Goal: Transaction & Acquisition: Purchase product/service

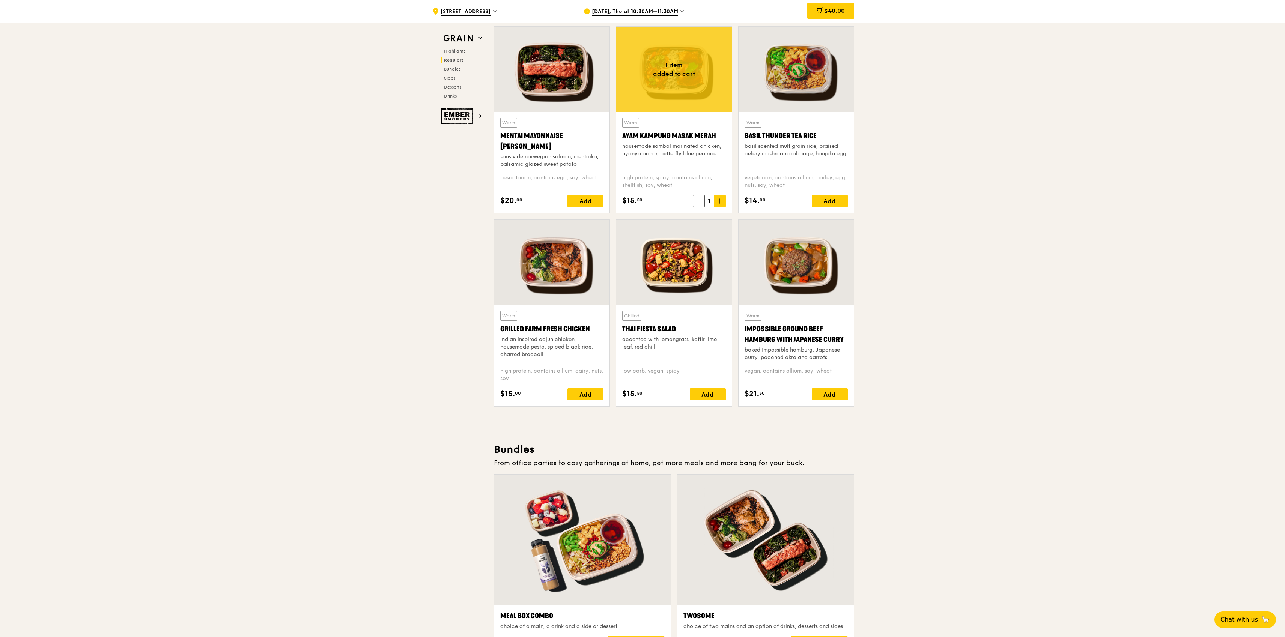
scroll to position [642, 0]
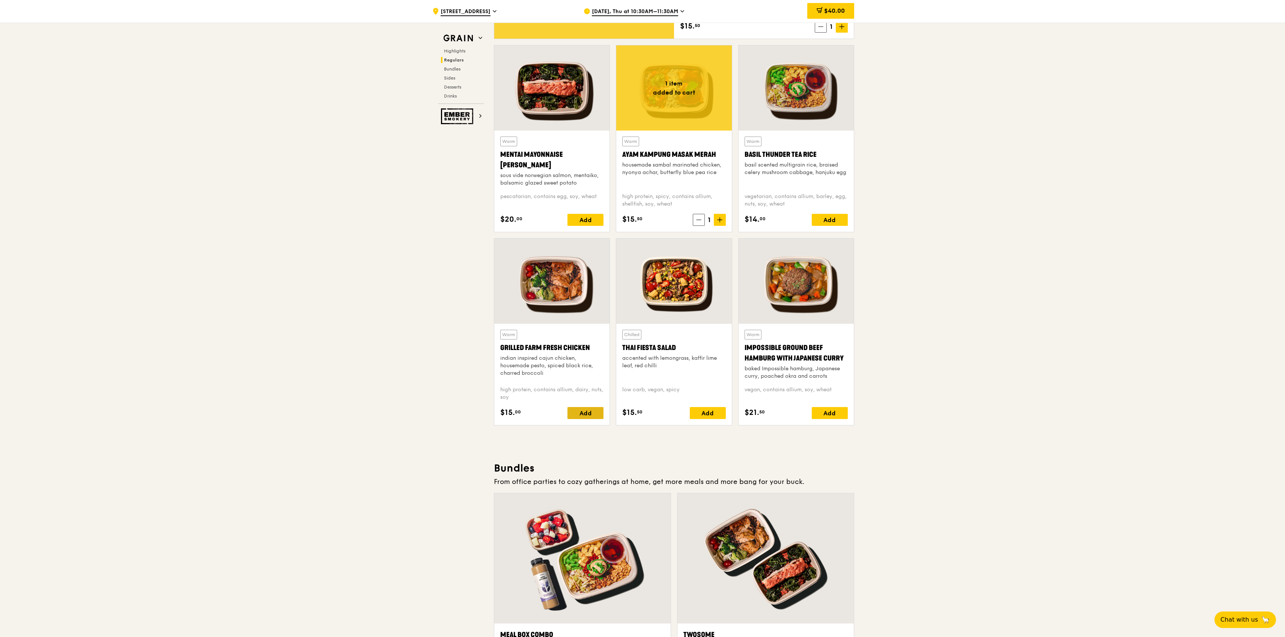
click at [590, 411] on div "Add" at bounding box center [585, 413] width 36 height 12
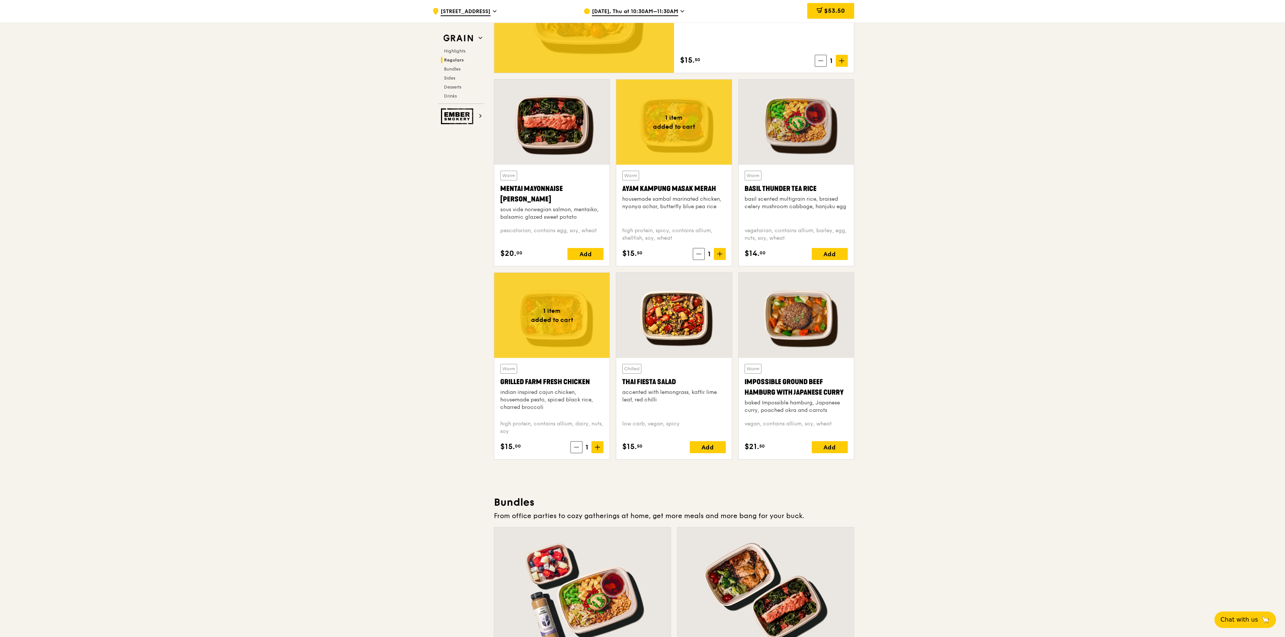
scroll to position [671, 0]
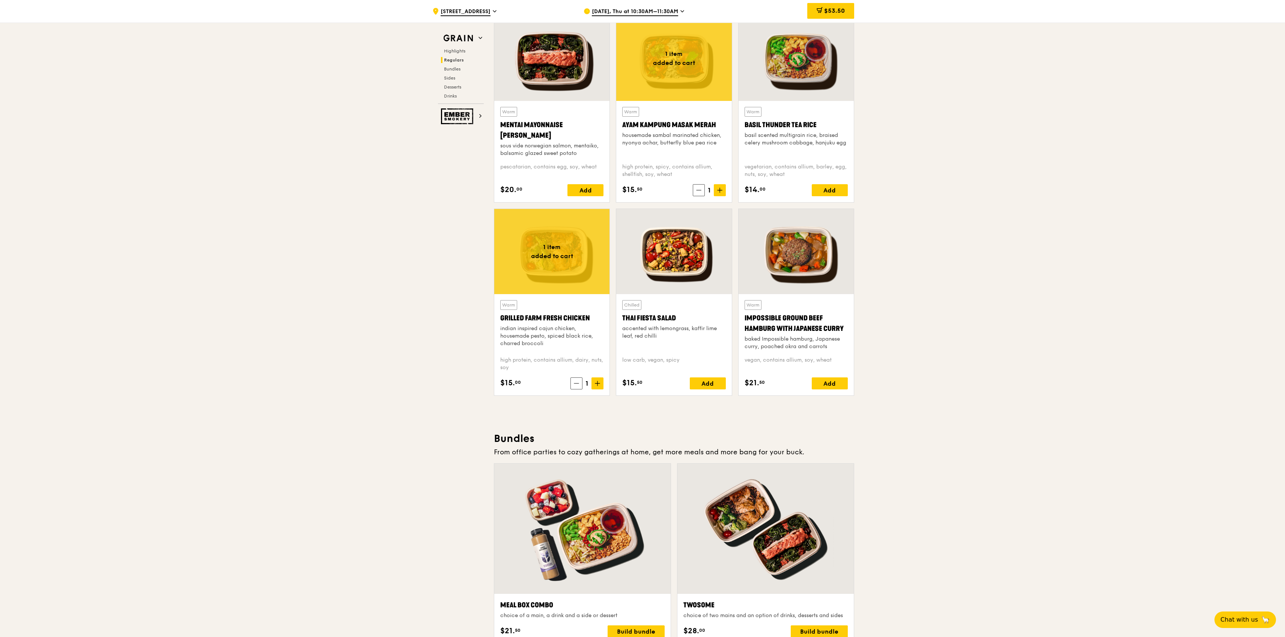
click at [801, 120] on div "Basil Thunder Tea Rice" at bounding box center [795, 125] width 103 height 11
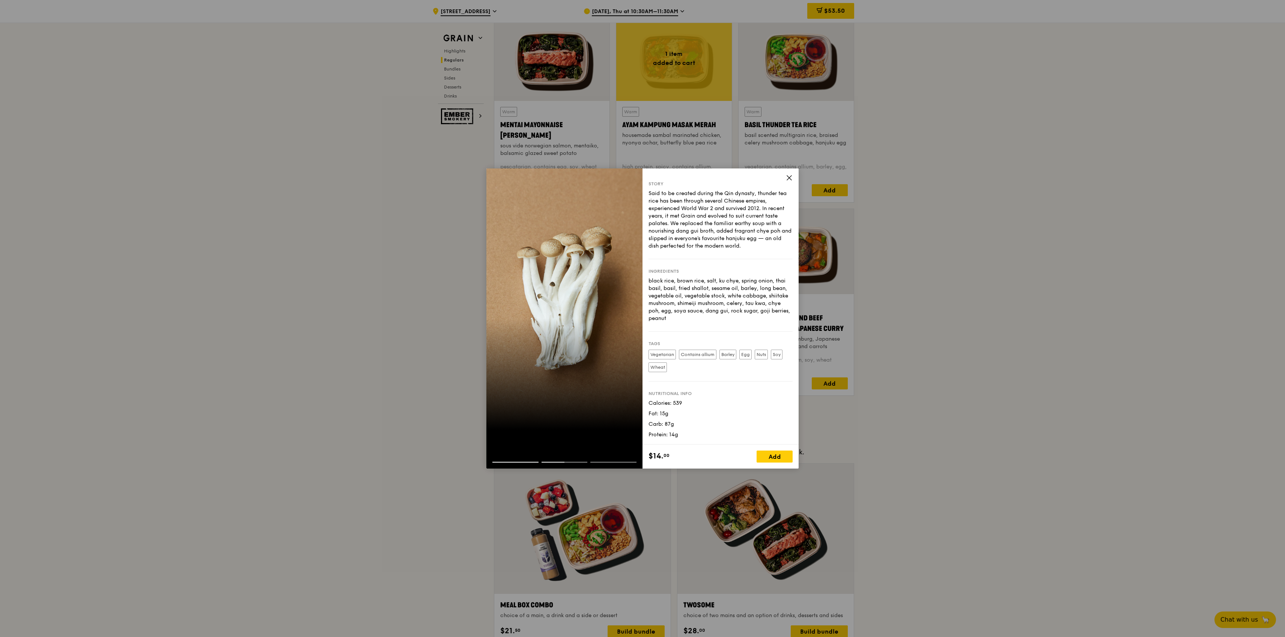
scroll to position [0, 0]
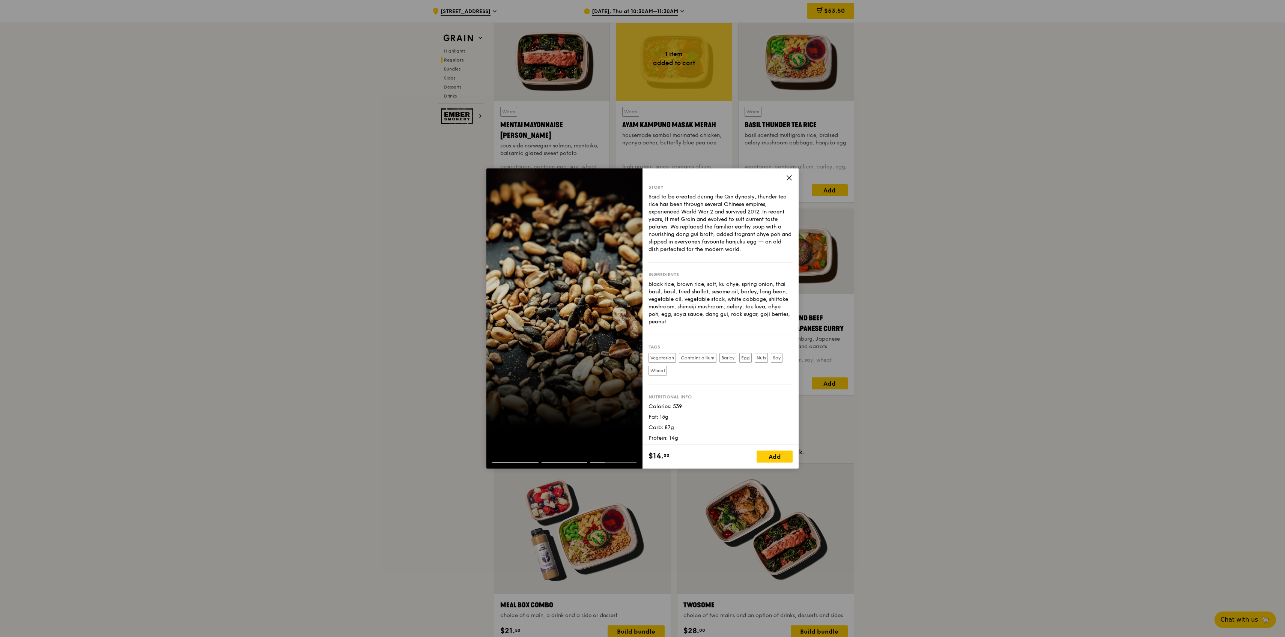
click at [793, 177] on div "Story Said to be created during the Qin dynasty, thunder tea rice has been thro…" at bounding box center [720, 306] width 156 height 276
click at [786, 177] on icon at bounding box center [789, 177] width 7 height 7
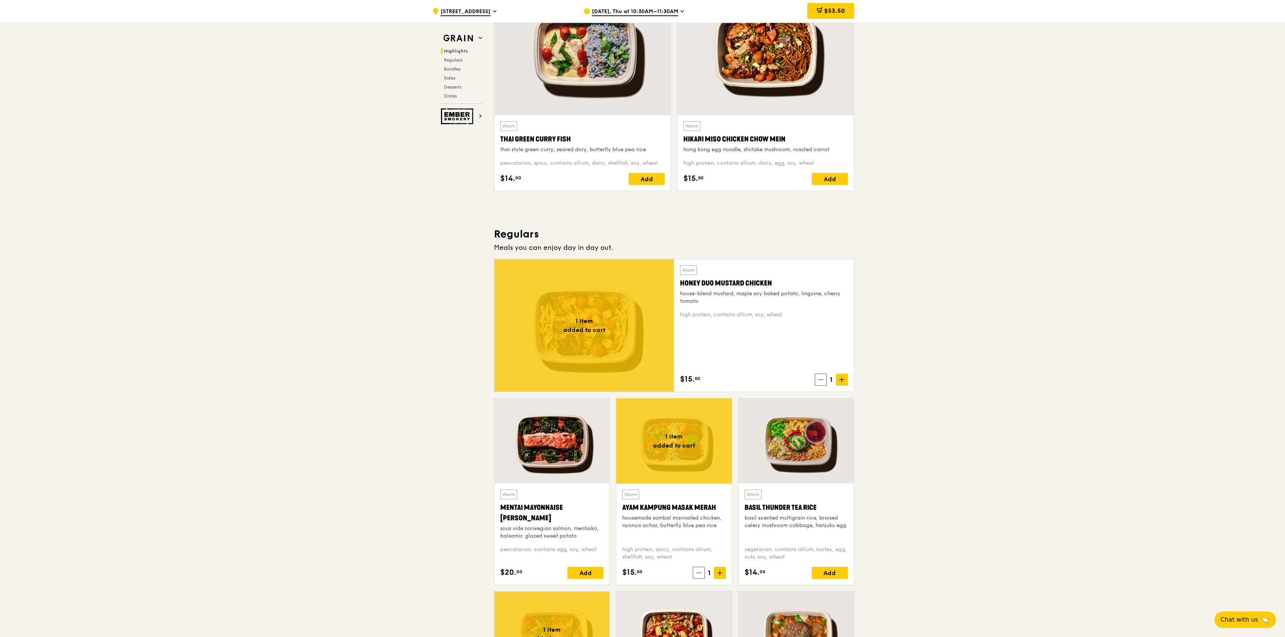
scroll to position [323, 0]
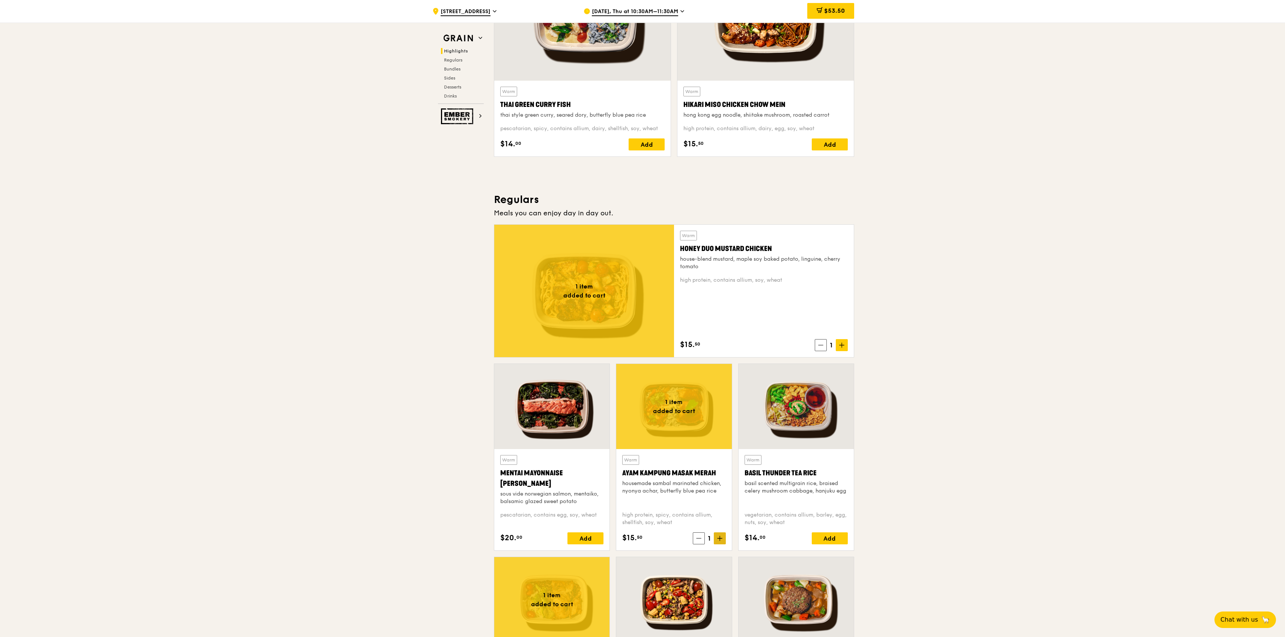
click at [723, 539] on span at bounding box center [720, 538] width 12 height 12
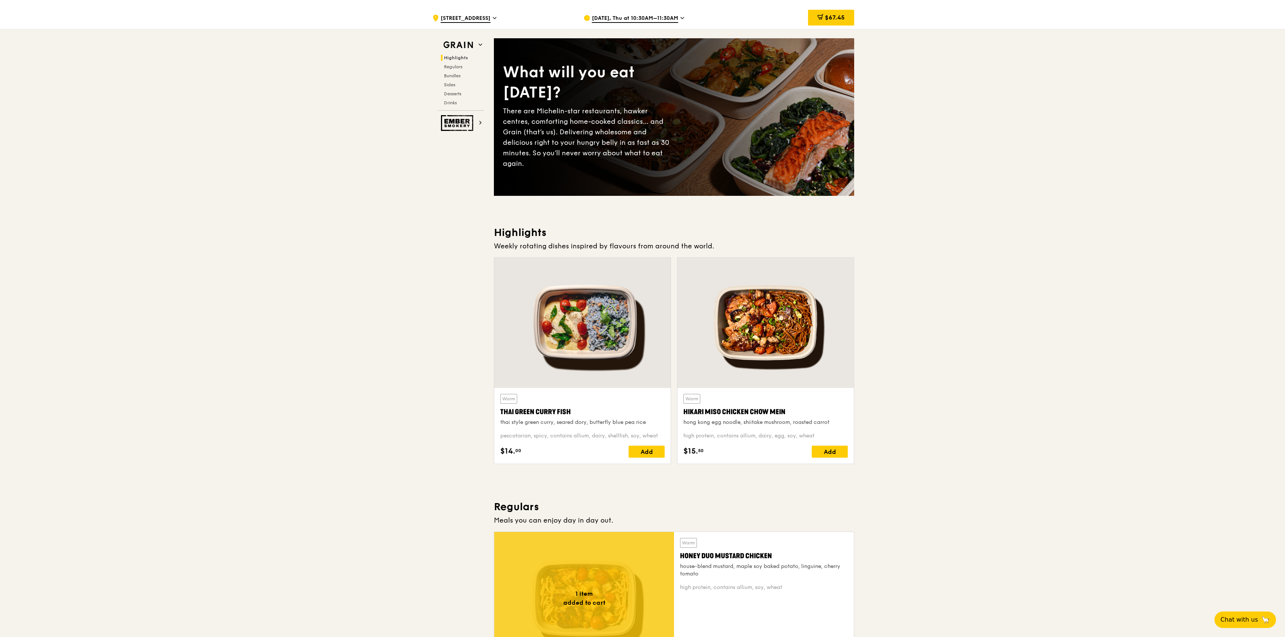
scroll to position [0, 0]
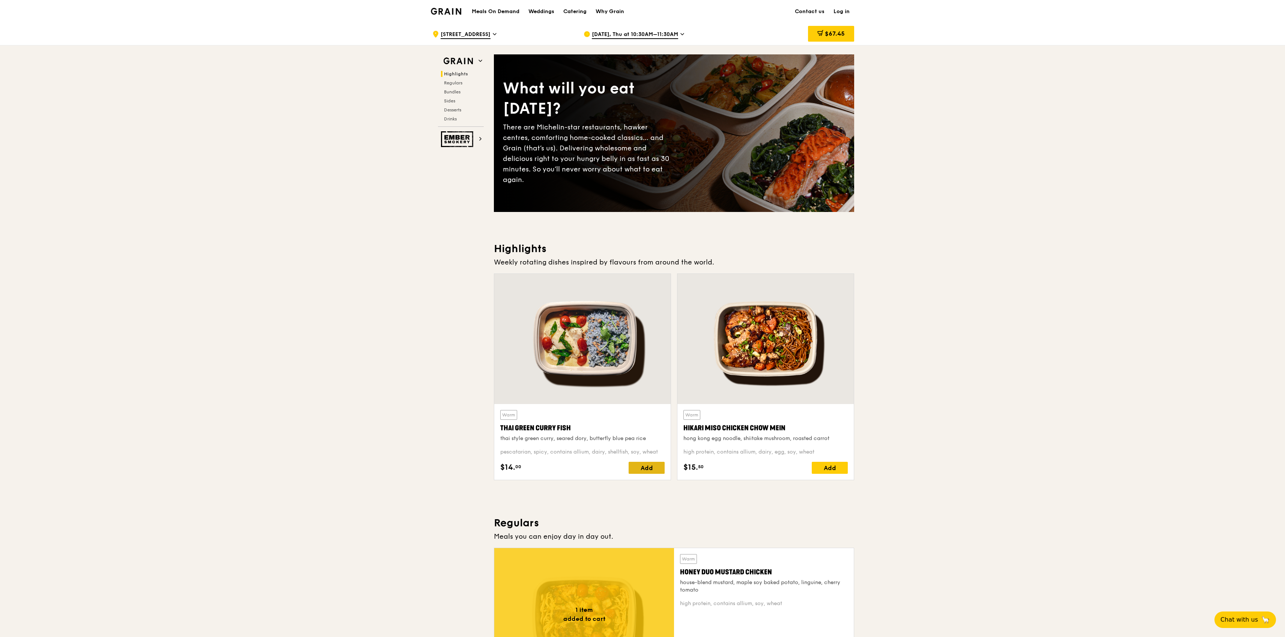
click at [639, 466] on div "Add" at bounding box center [646, 468] width 36 height 12
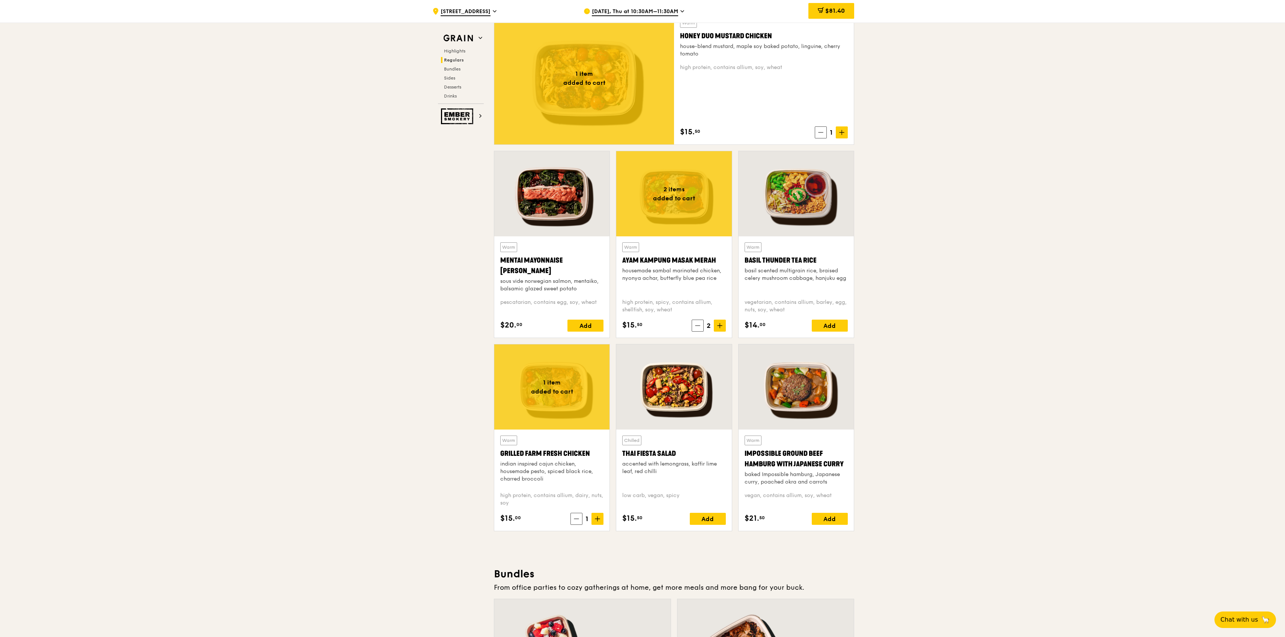
scroll to position [540, 0]
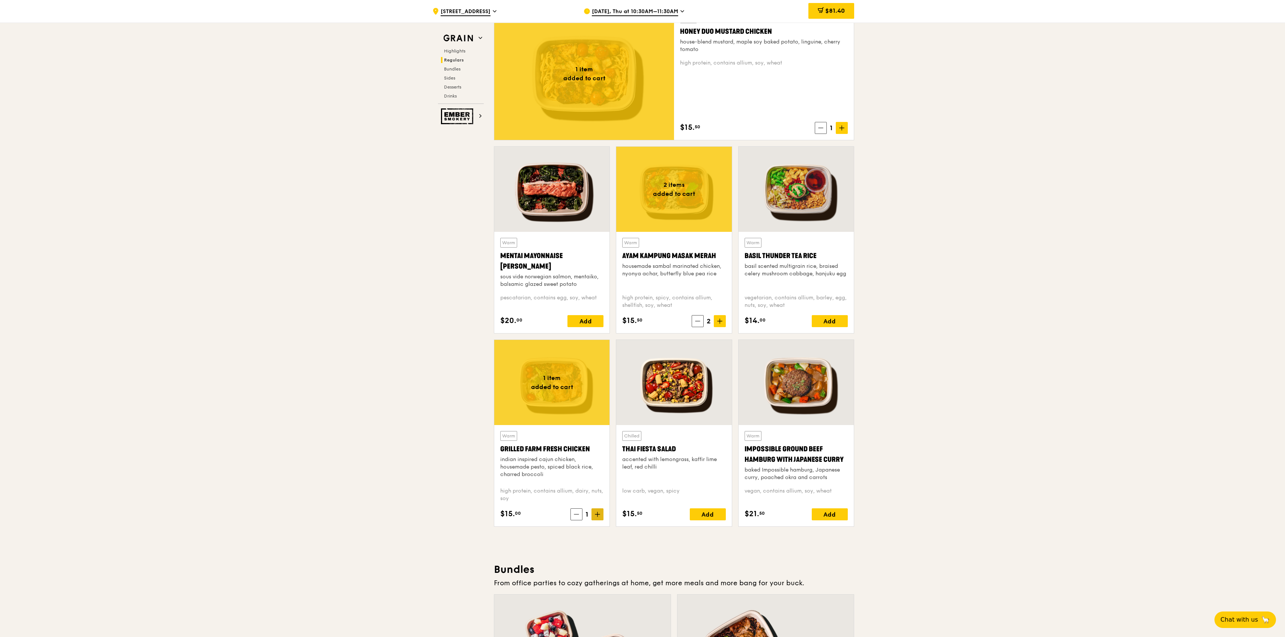
click at [596, 516] on icon at bounding box center [597, 514] width 5 height 5
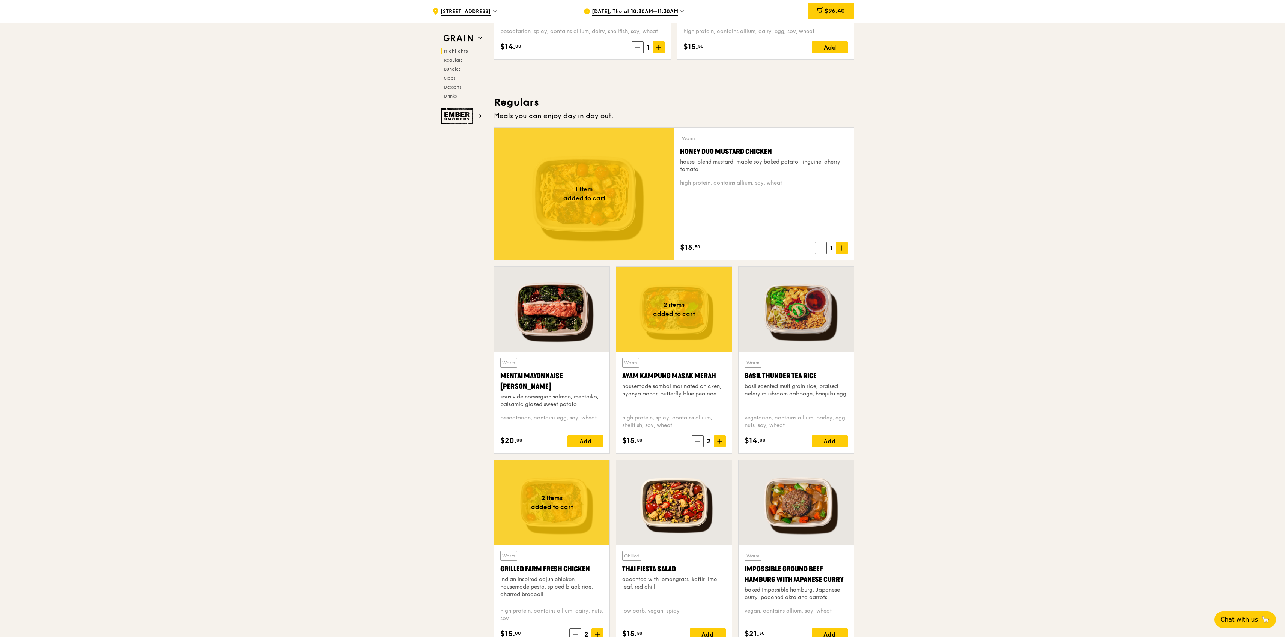
scroll to position [380, 0]
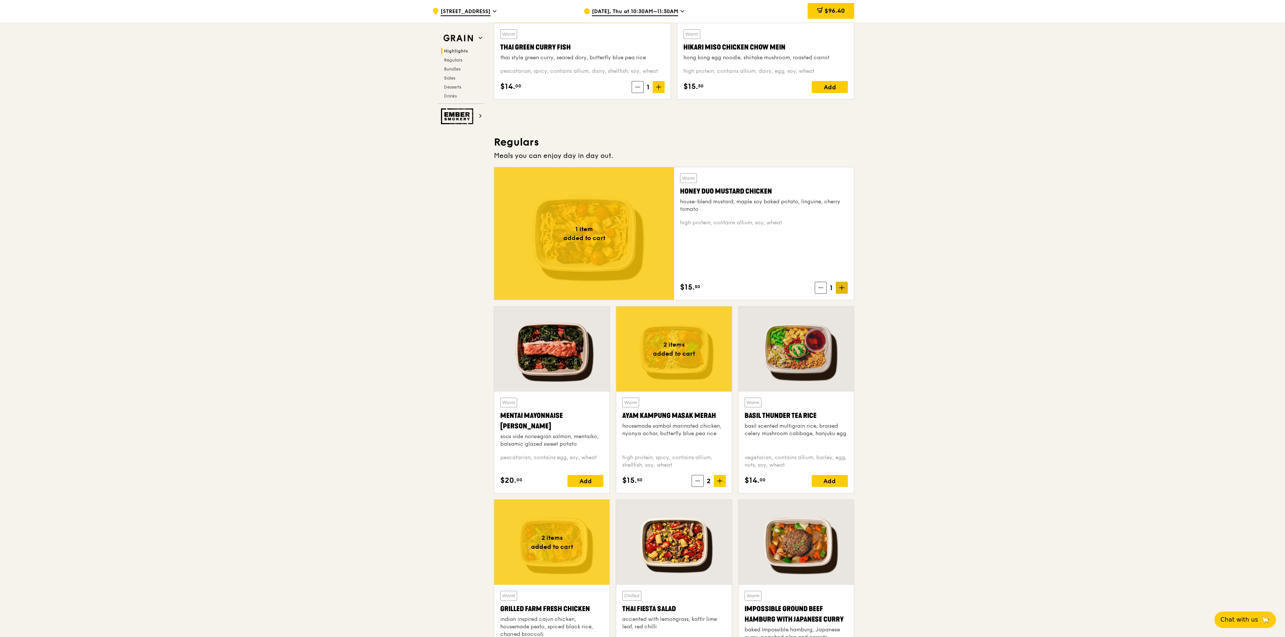
click at [841, 286] on icon at bounding box center [841, 287] width 5 height 5
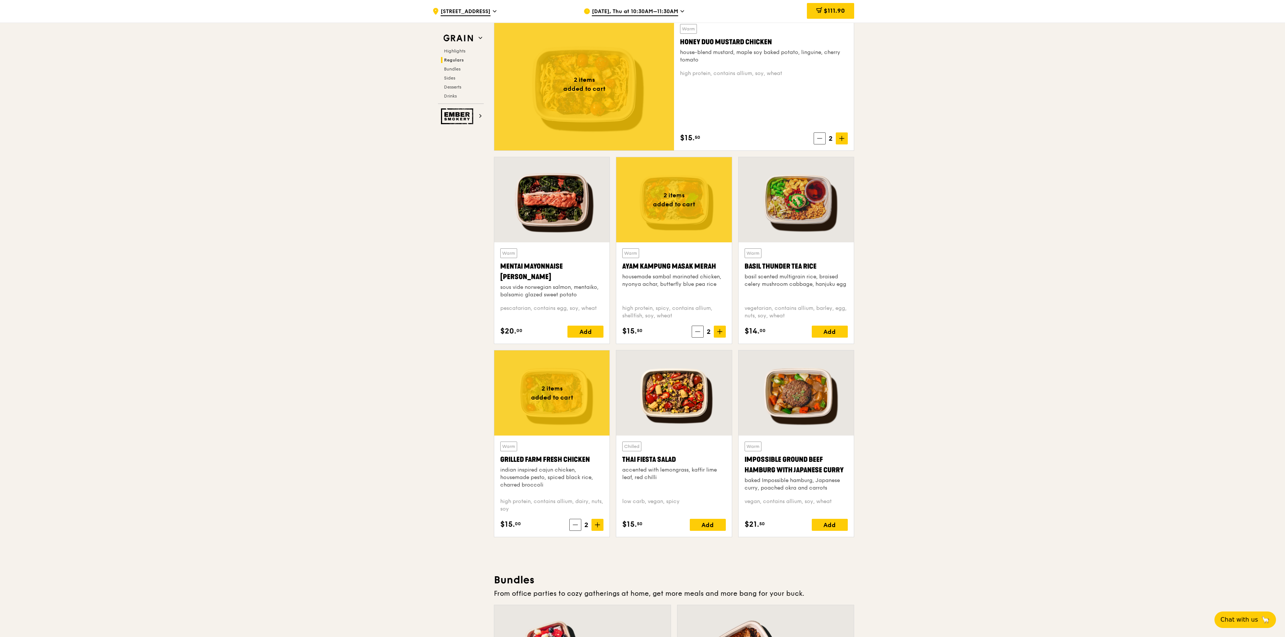
scroll to position [531, 0]
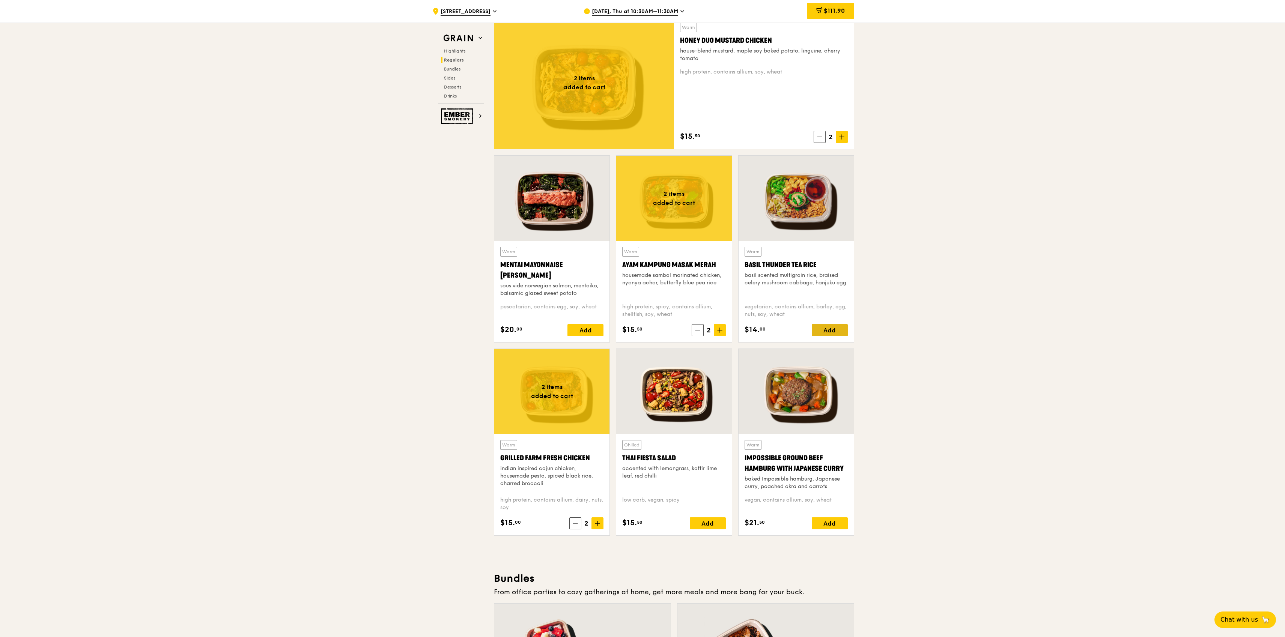
click at [838, 329] on div "Add" at bounding box center [829, 330] width 36 height 12
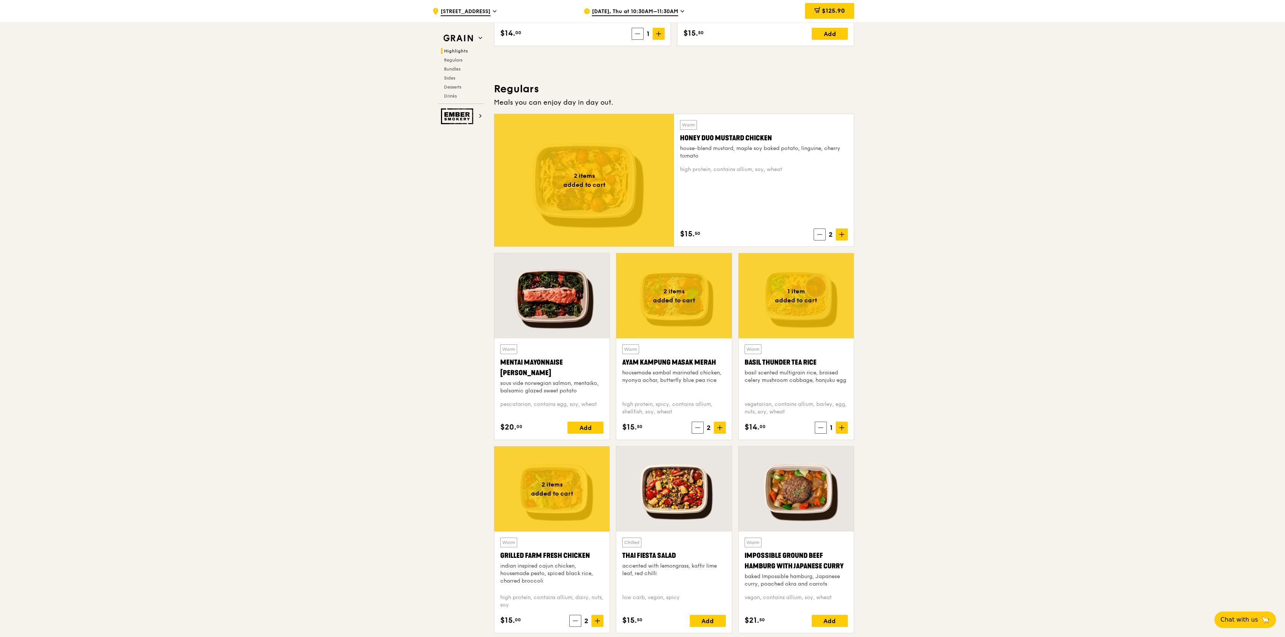
scroll to position [413, 0]
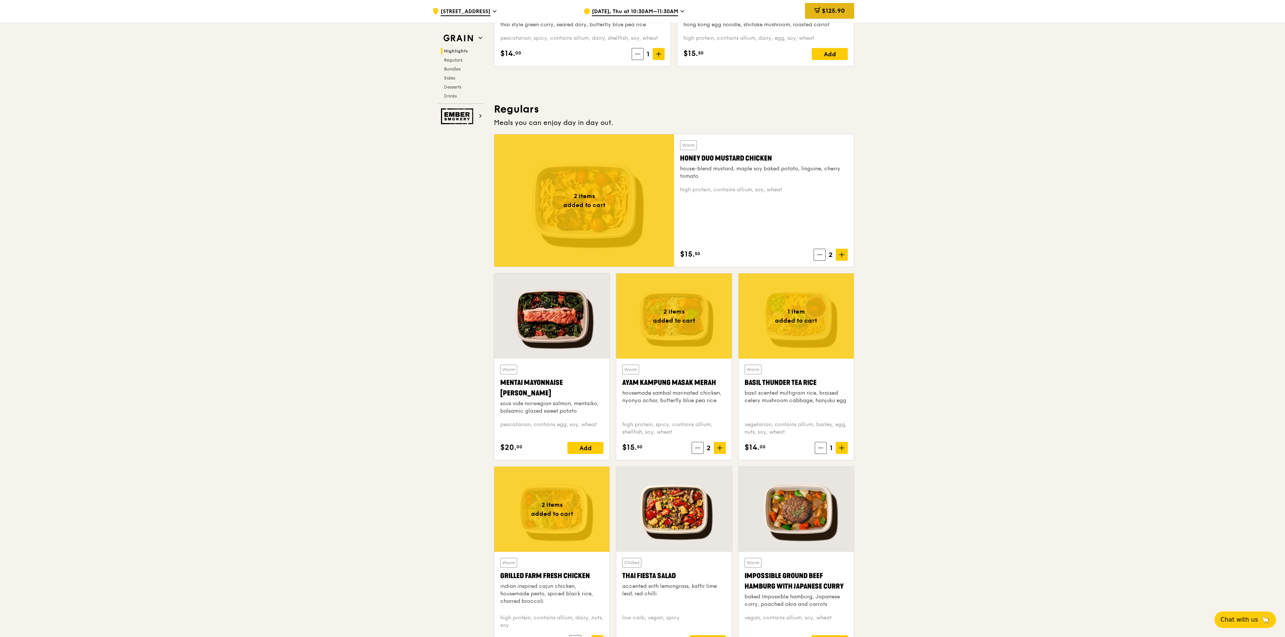
click at [818, 8] on icon at bounding box center [818, 10] width 4 height 5
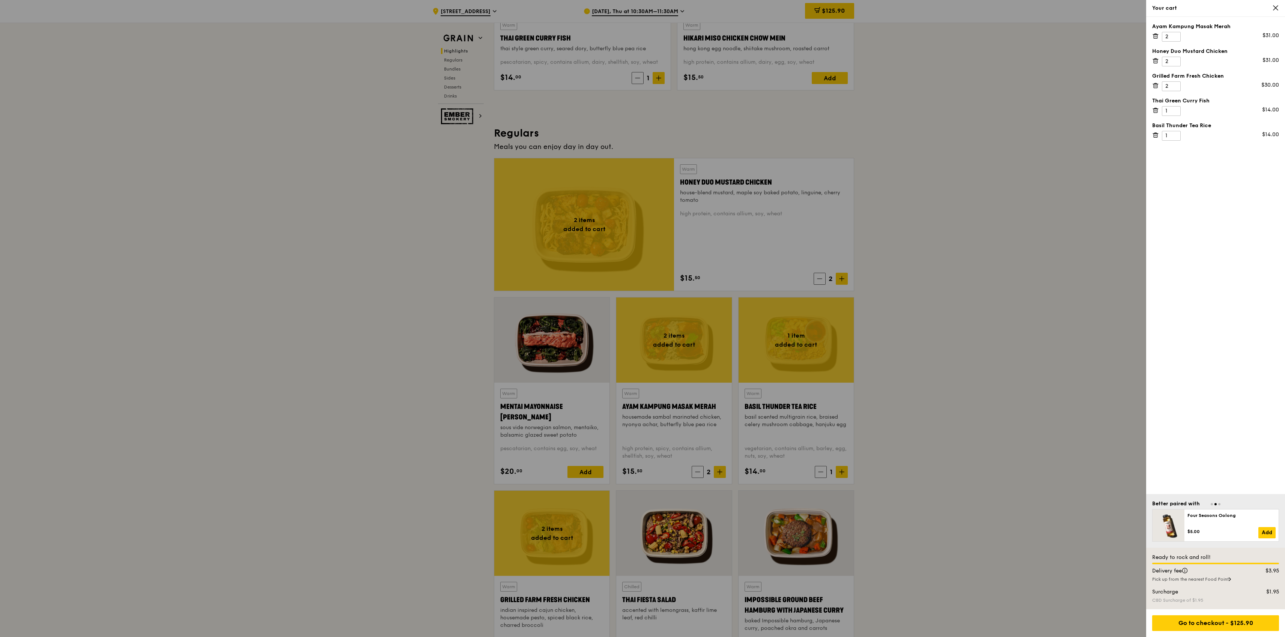
scroll to position [389, 0]
click at [1092, 115] on div at bounding box center [642, 318] width 1285 height 637
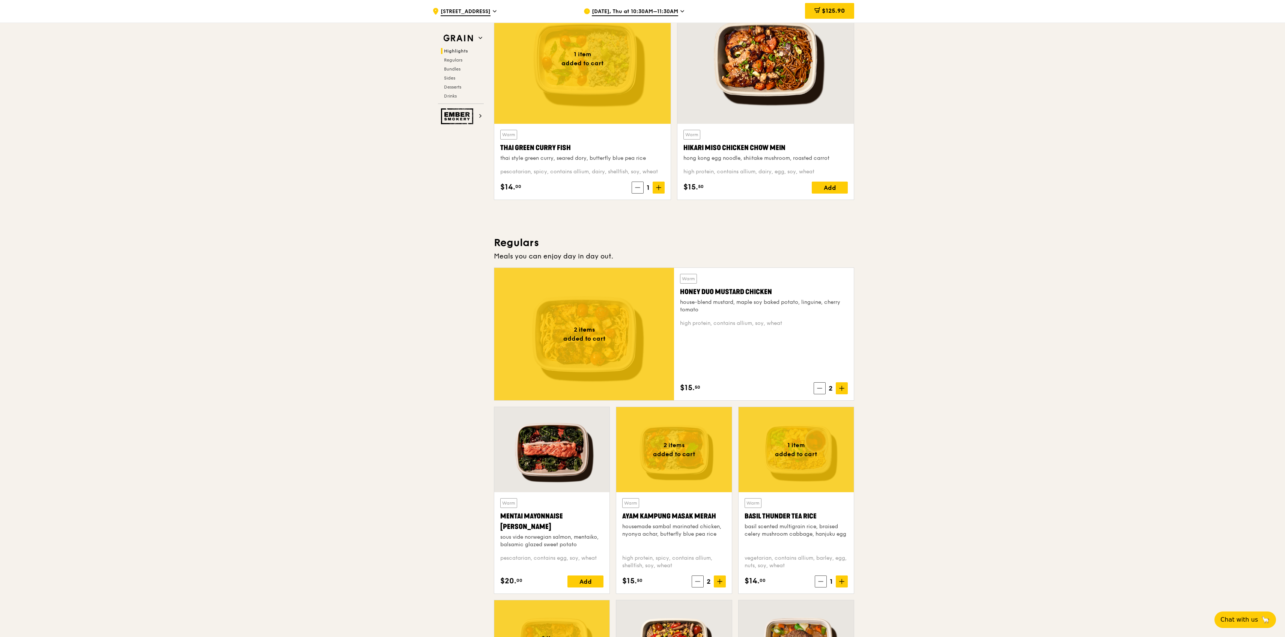
scroll to position [278, 0]
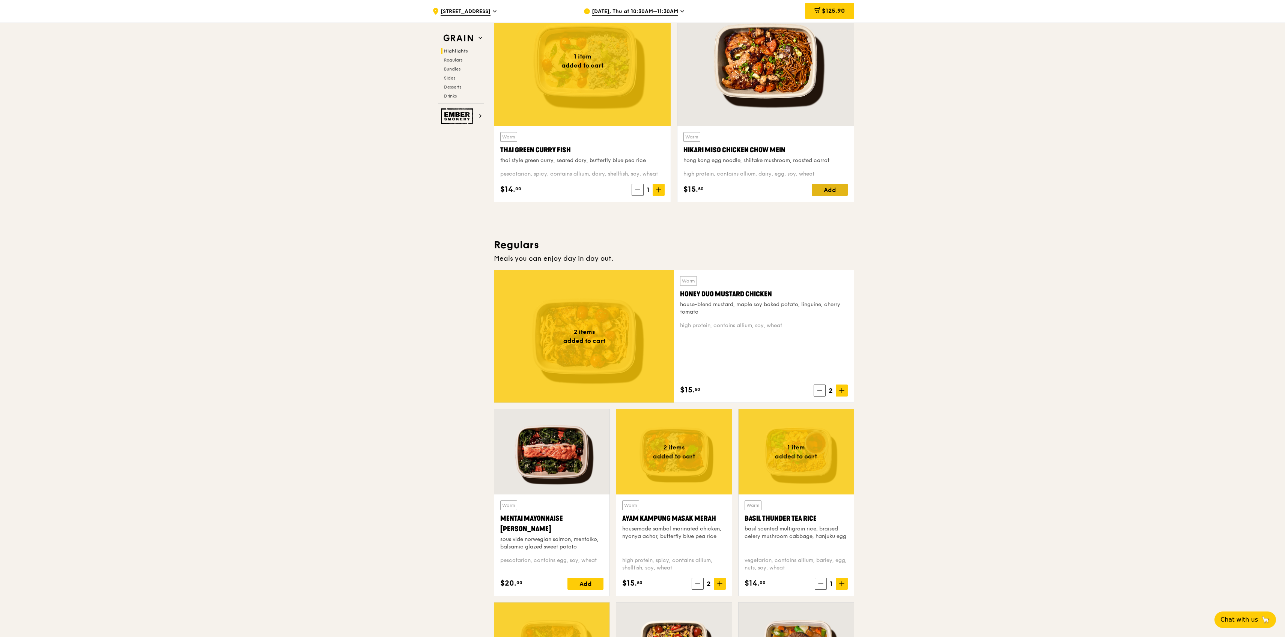
click at [830, 188] on div "Add" at bounding box center [829, 190] width 36 height 12
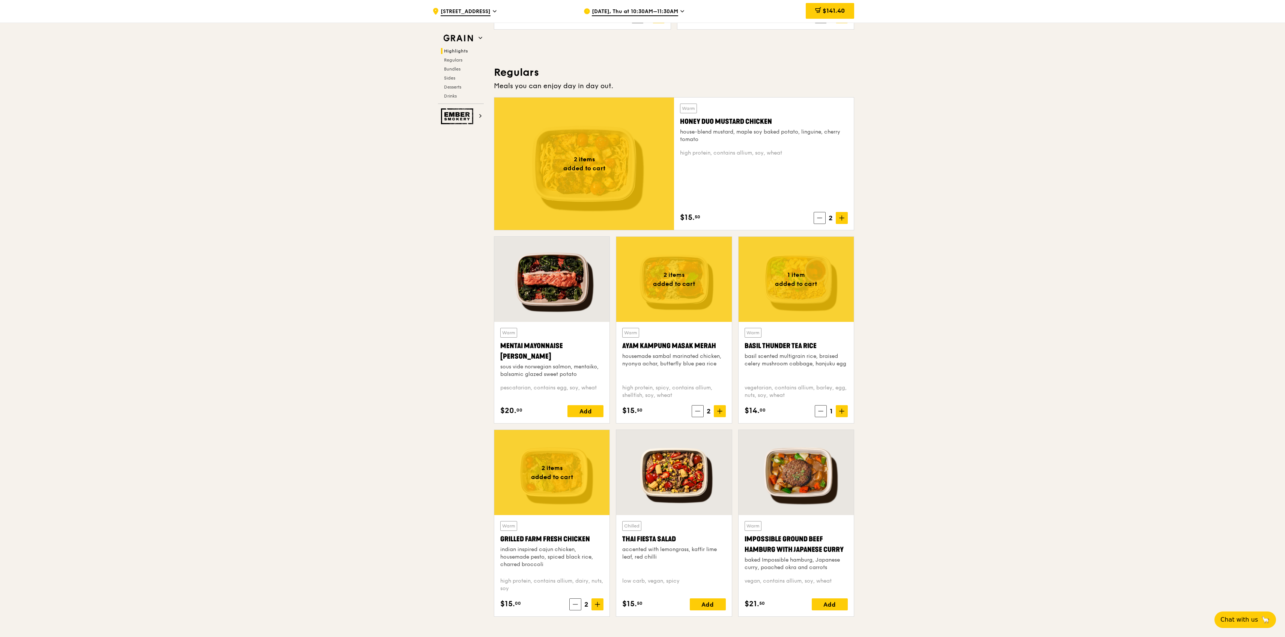
scroll to position [452, 0]
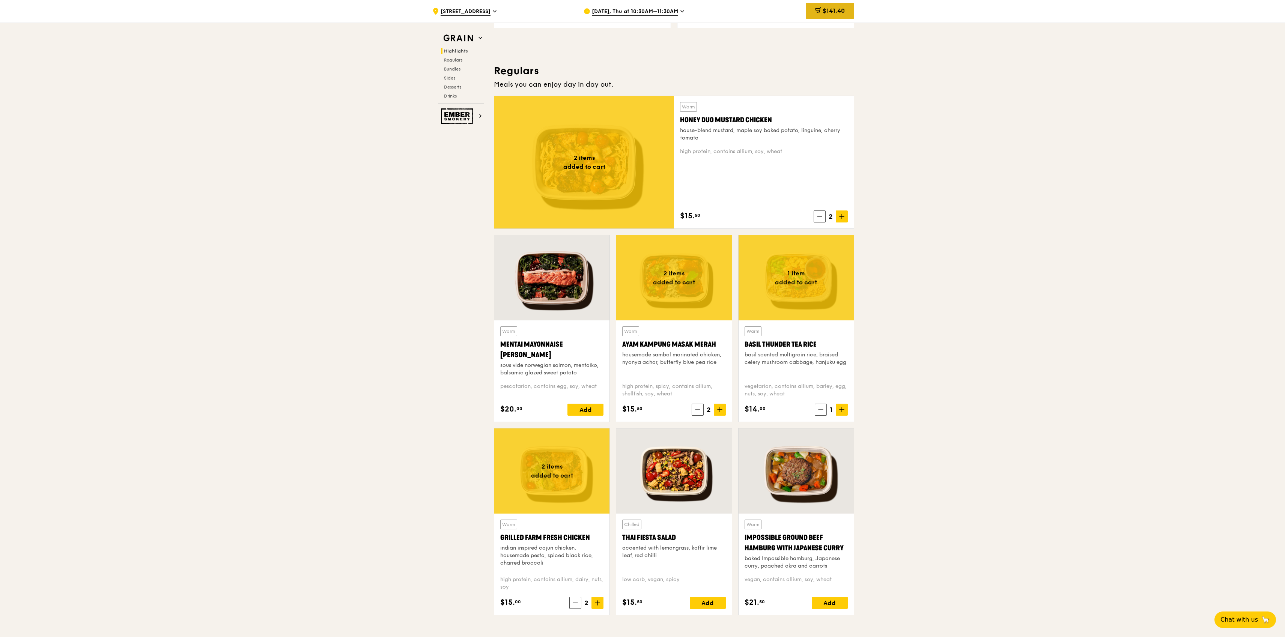
click at [832, 8] on span "$141.40" at bounding box center [833, 10] width 22 height 7
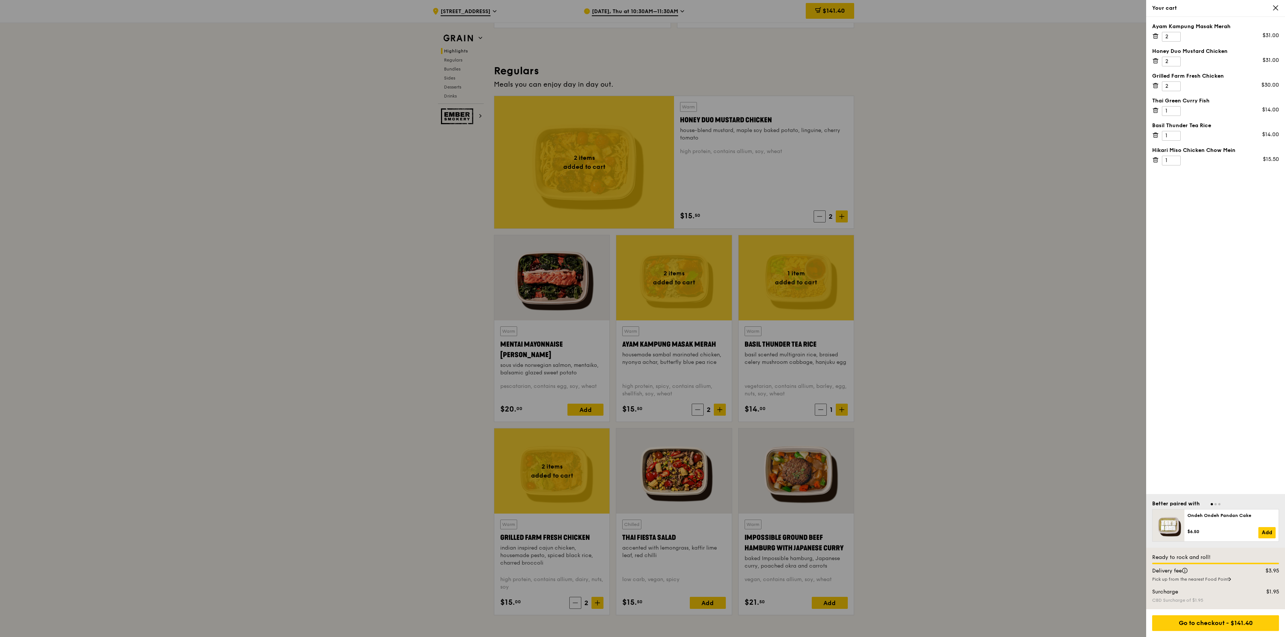
click at [956, 245] on div at bounding box center [642, 318] width 1285 height 637
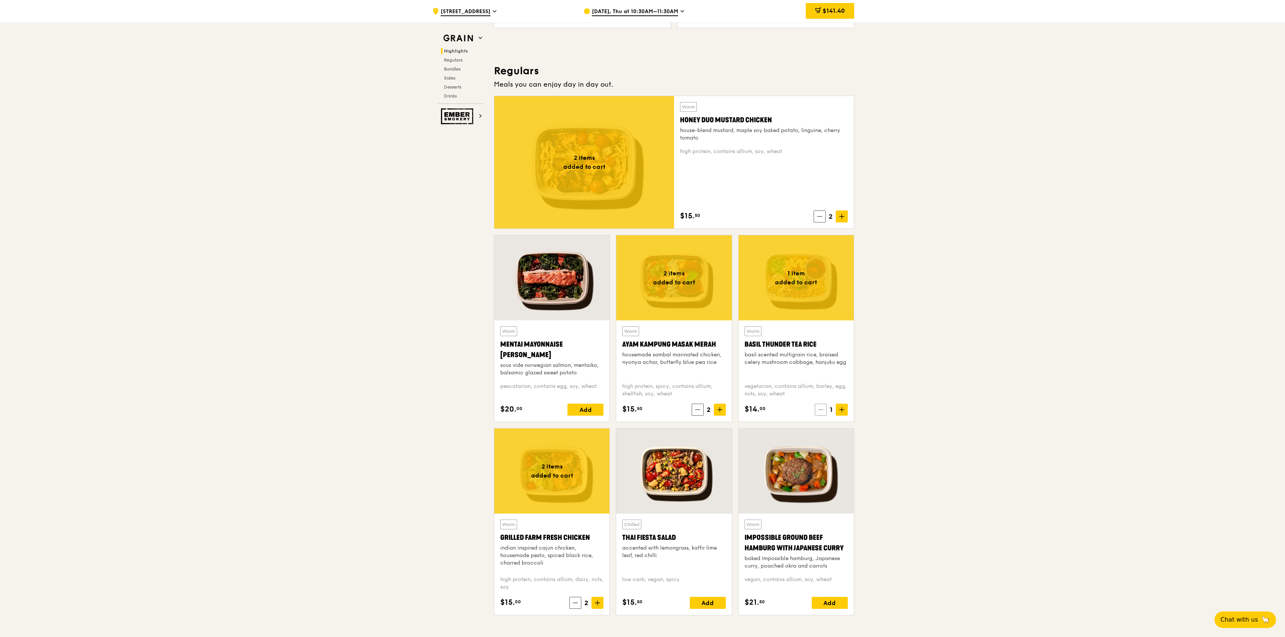
click at [818, 408] on icon at bounding box center [820, 409] width 5 height 5
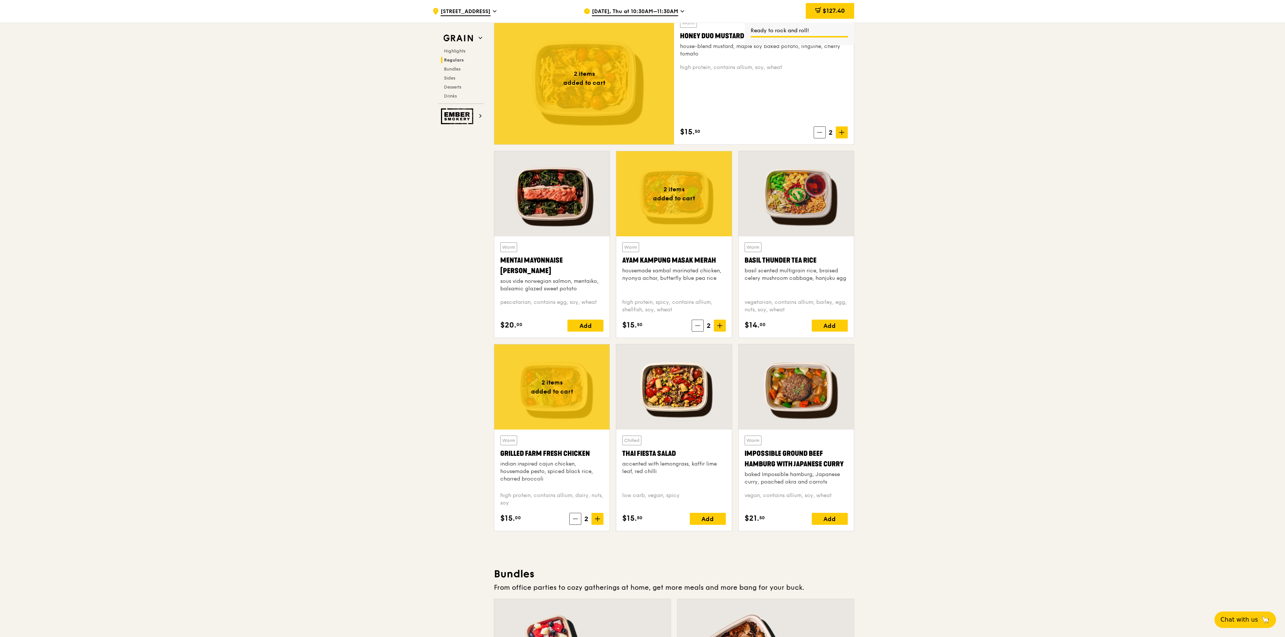
scroll to position [548, 0]
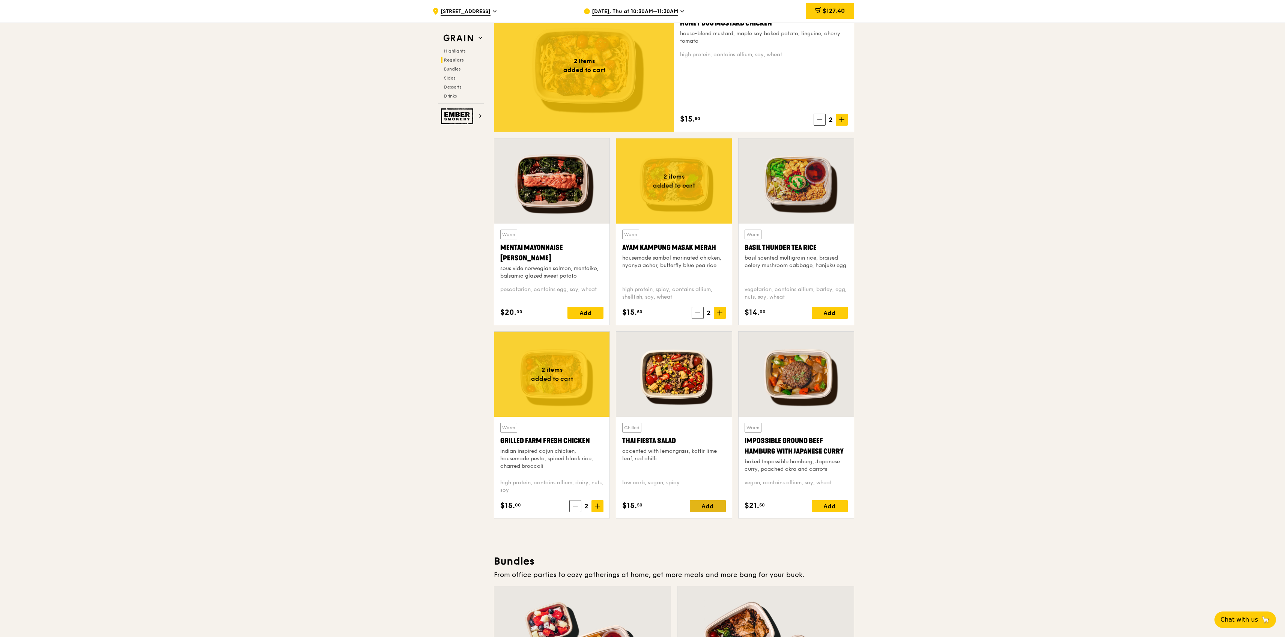
click at [704, 503] on div "Add" at bounding box center [708, 506] width 36 height 12
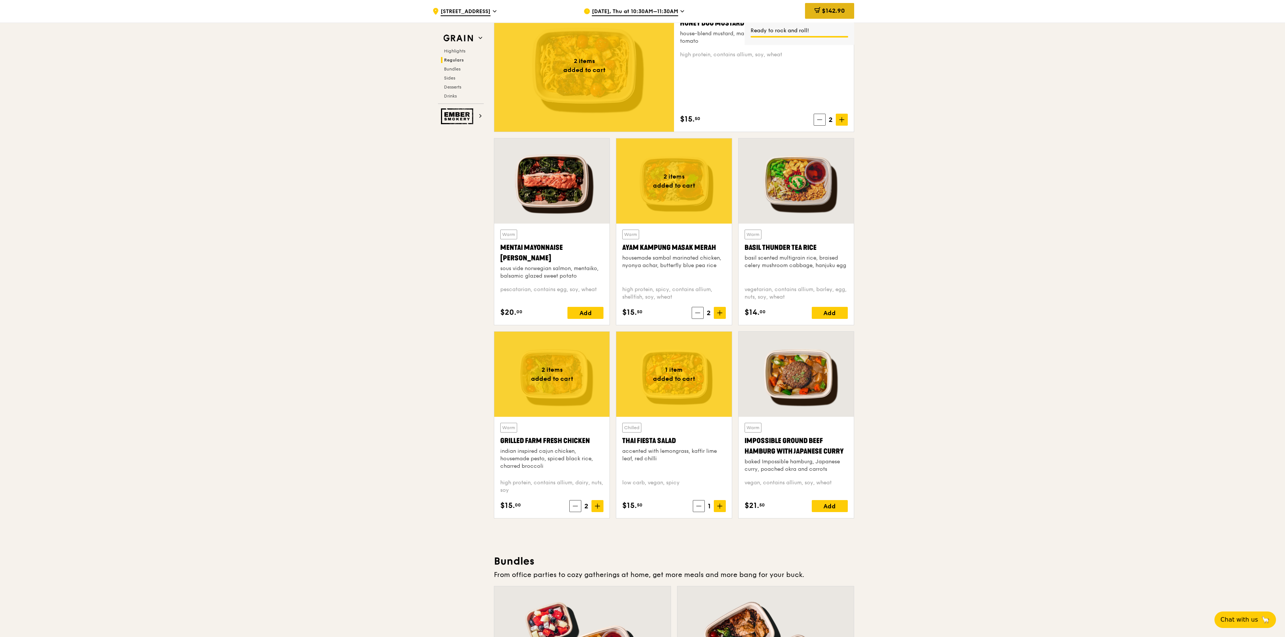
click at [839, 9] on span "$142.90" at bounding box center [833, 10] width 23 height 7
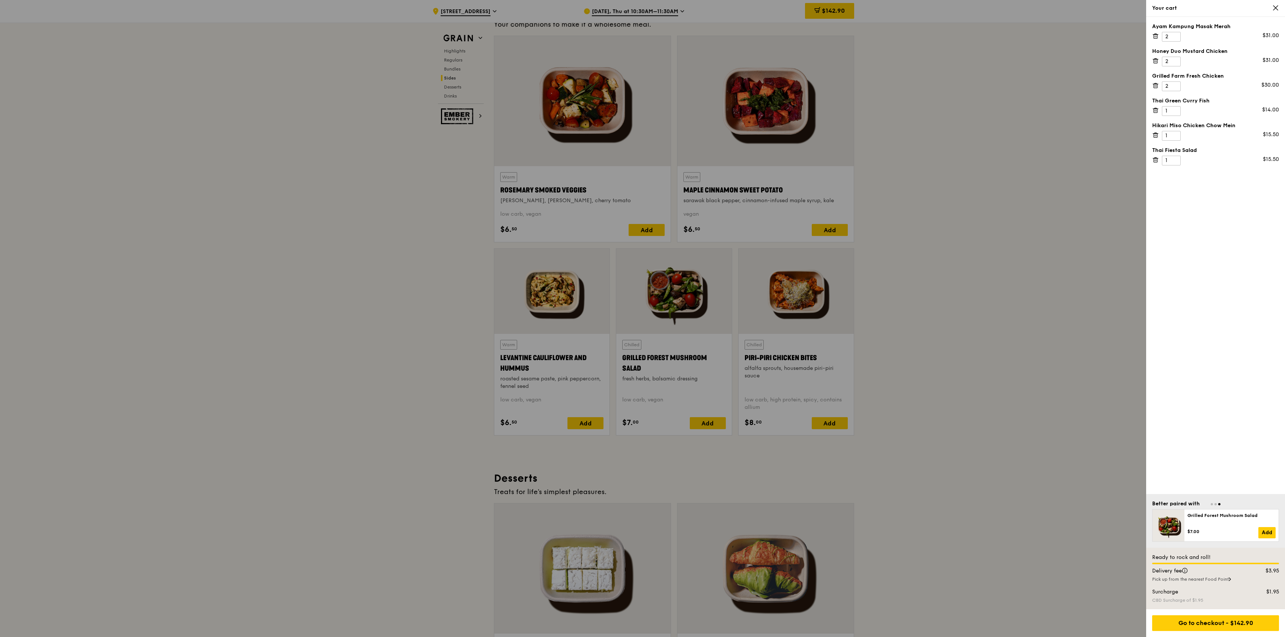
scroll to position [1691, 0]
